Goal: Information Seeking & Learning: Learn about a topic

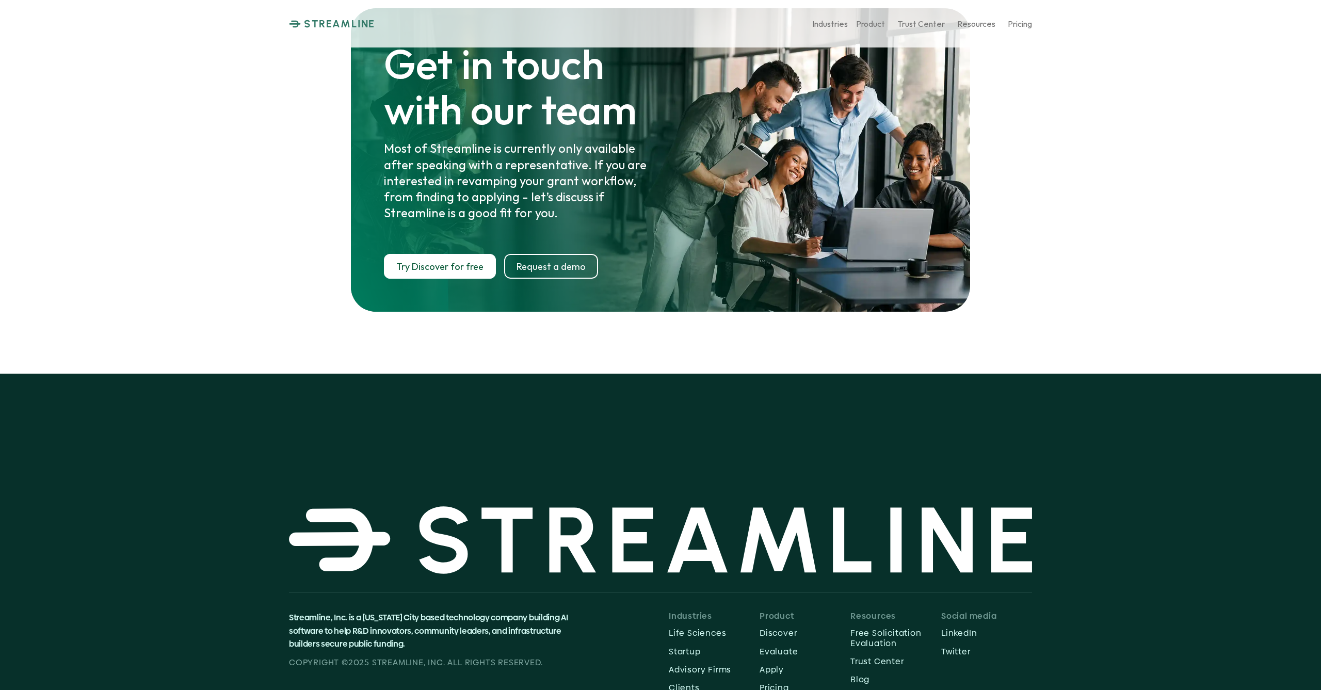
scroll to position [5356, 0]
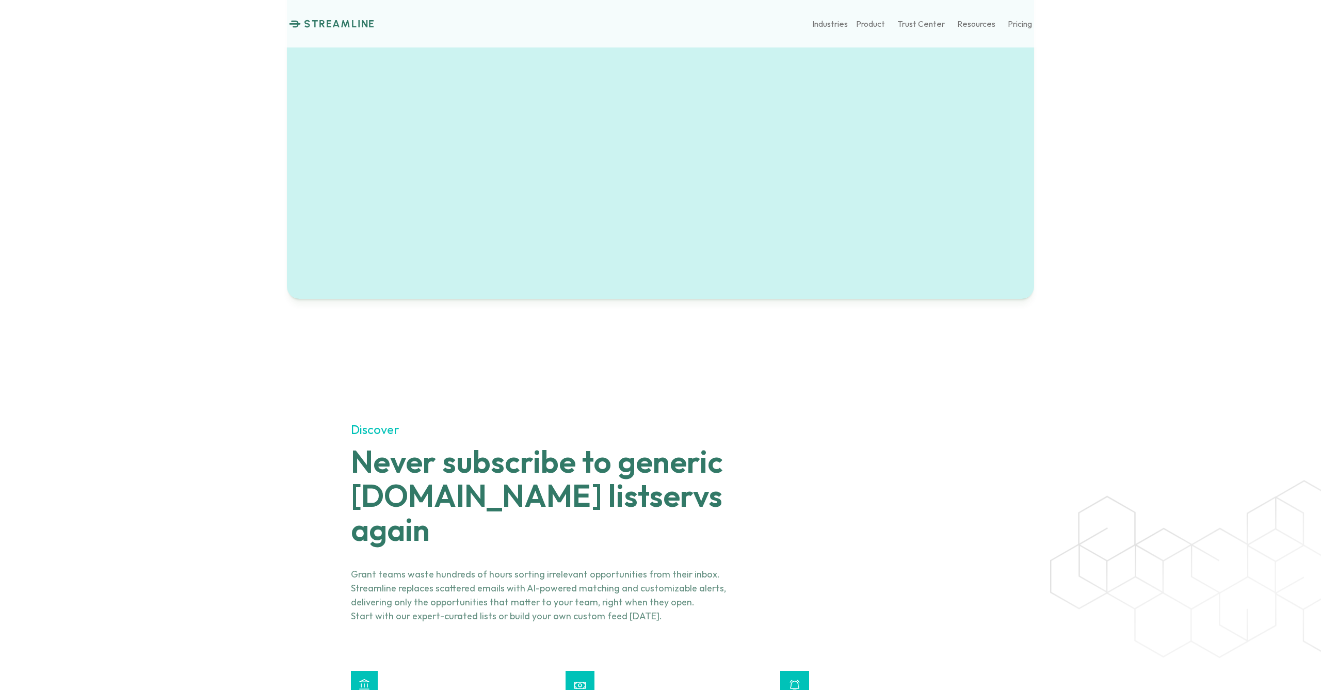
scroll to position [999, 0]
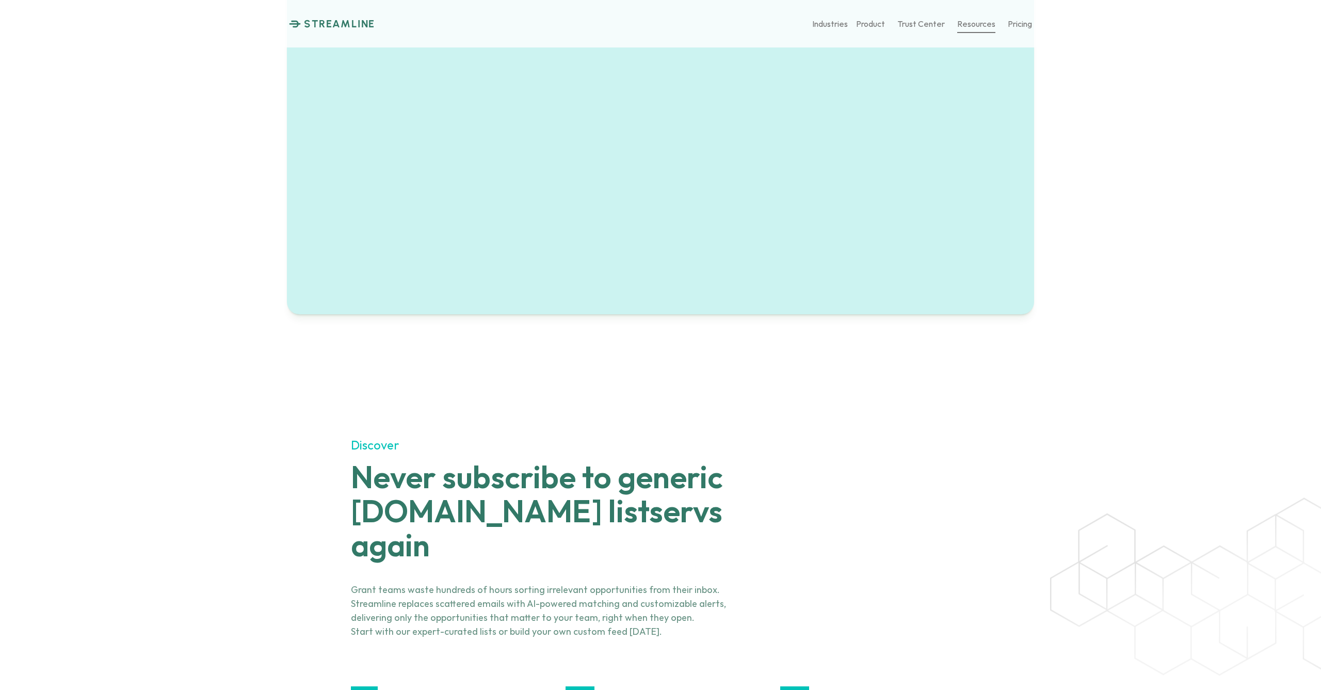
click at [980, 23] on p "Resources" at bounding box center [977, 24] width 38 height 10
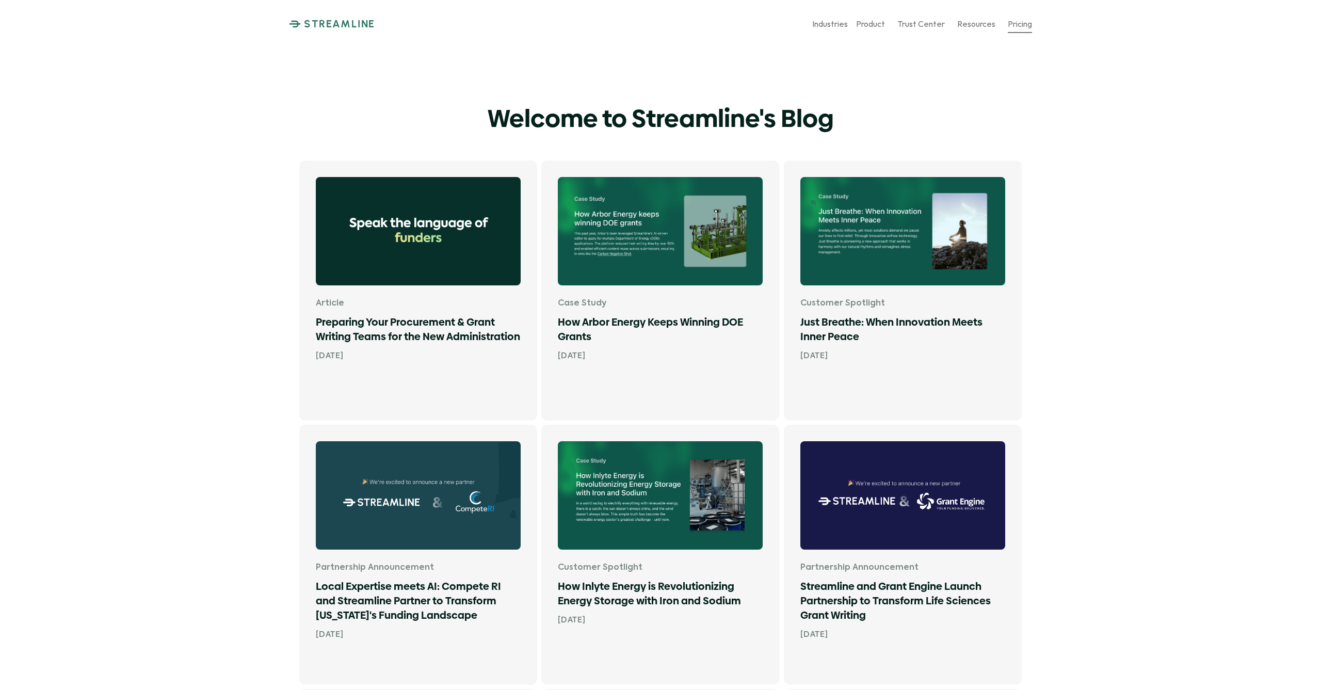
click at [1020, 22] on p "Pricing" at bounding box center [1020, 24] width 24 height 10
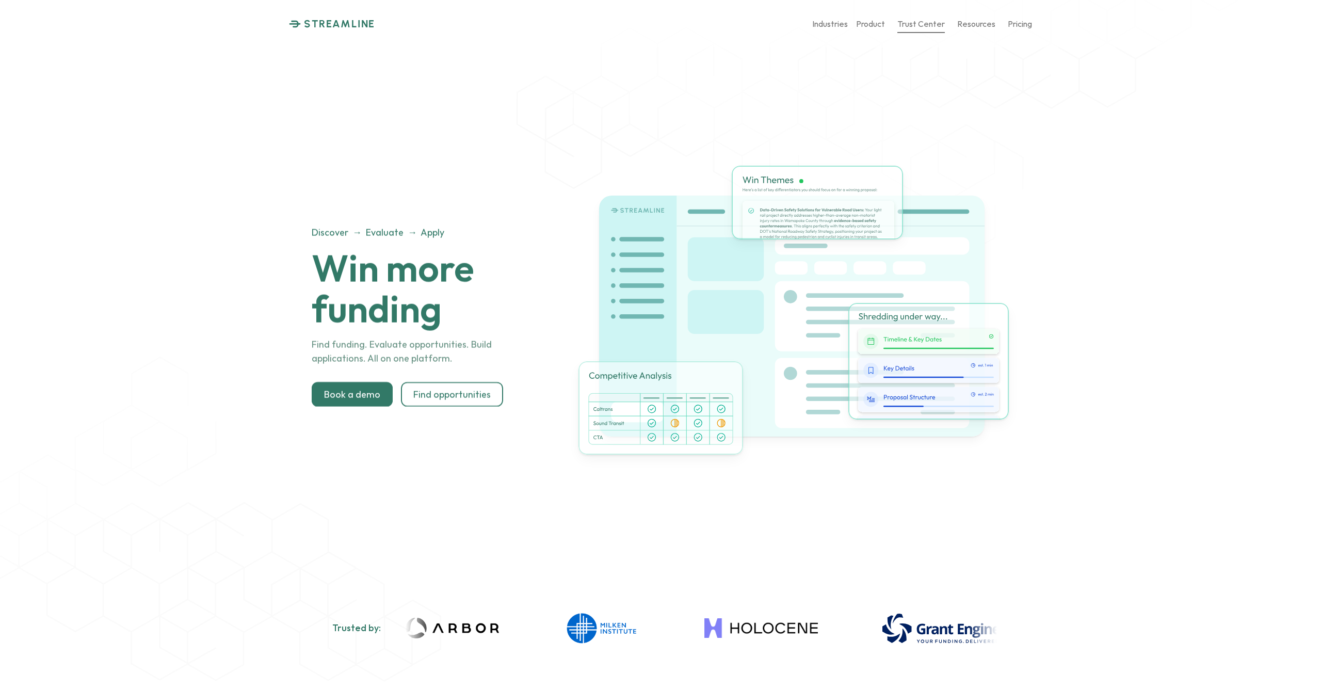
click at [910, 24] on p "Trust Center" at bounding box center [921, 24] width 47 height 10
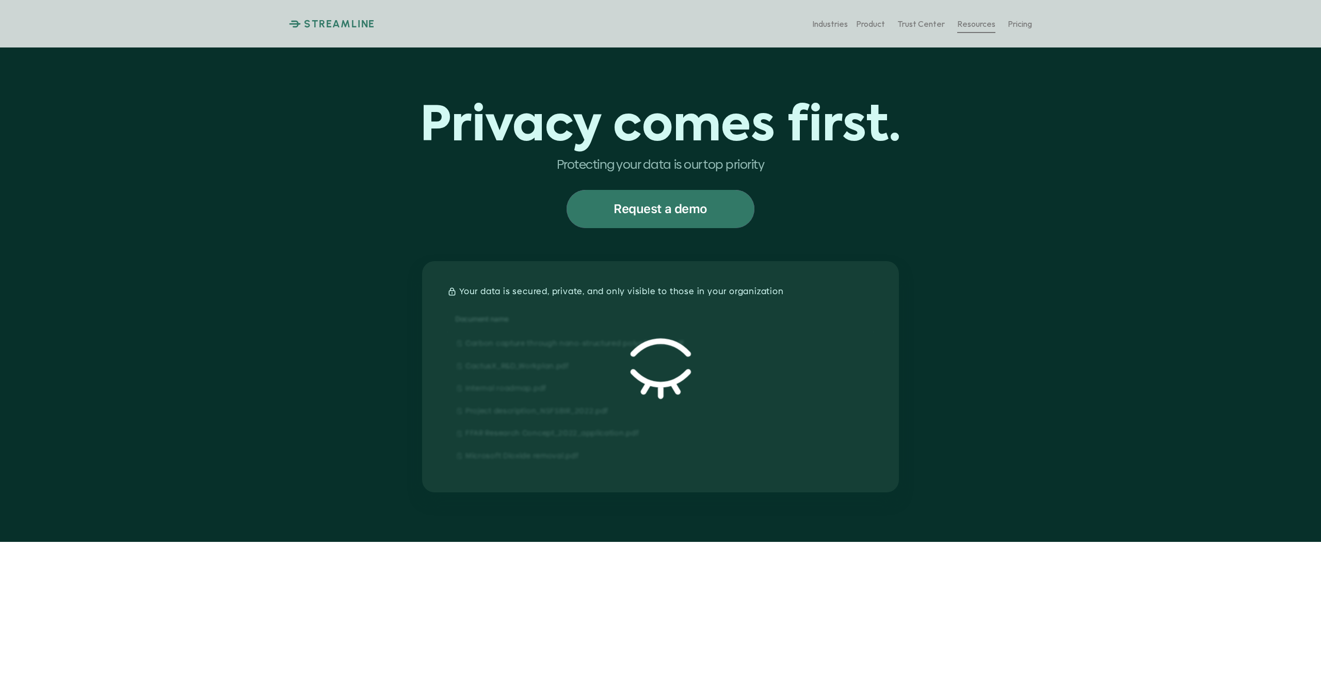
click at [970, 24] on p "Resources" at bounding box center [977, 24] width 38 height 10
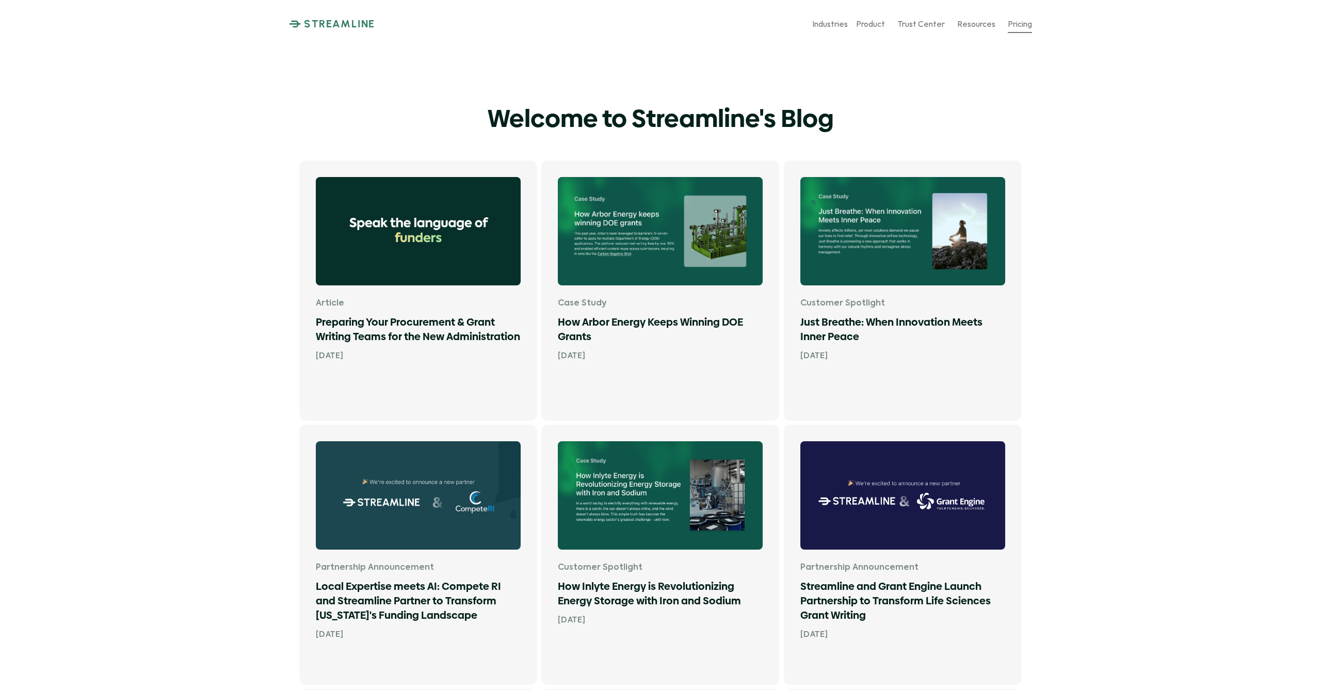
click at [1020, 21] on p "Pricing" at bounding box center [1020, 24] width 24 height 10
